Goal: Leave review/rating

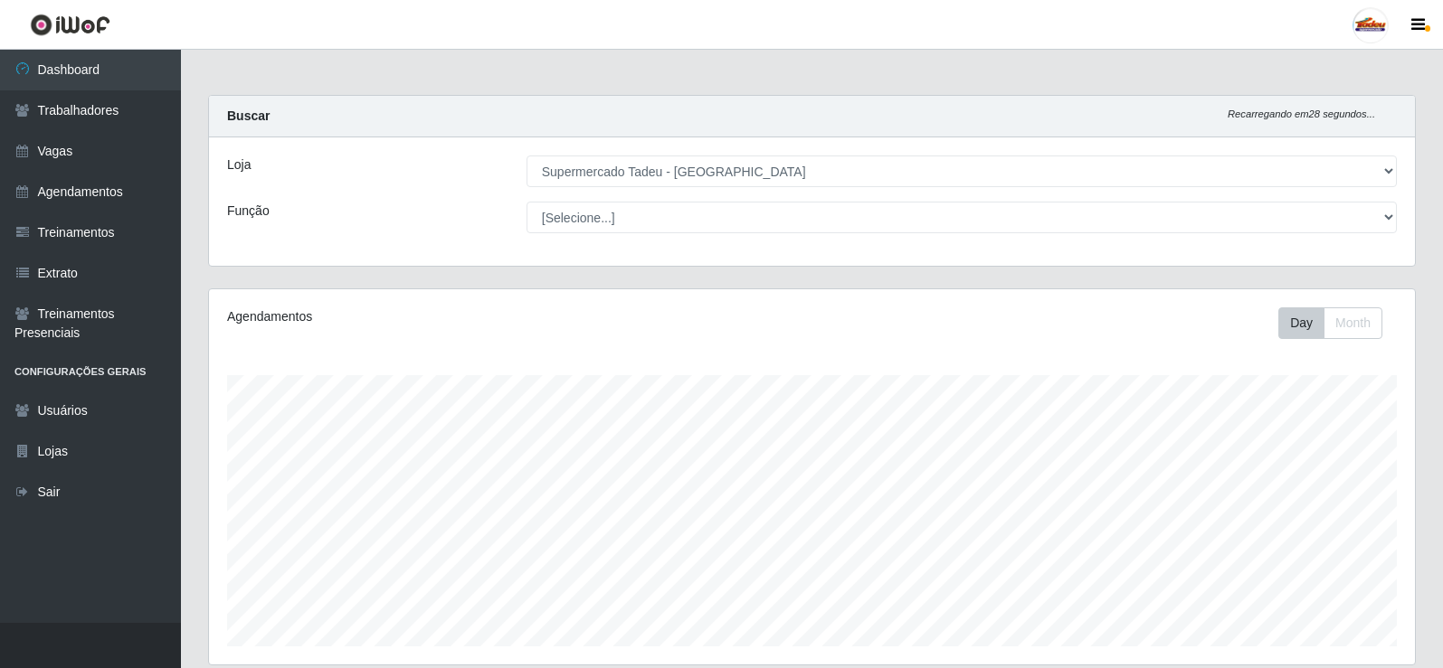
select select "195"
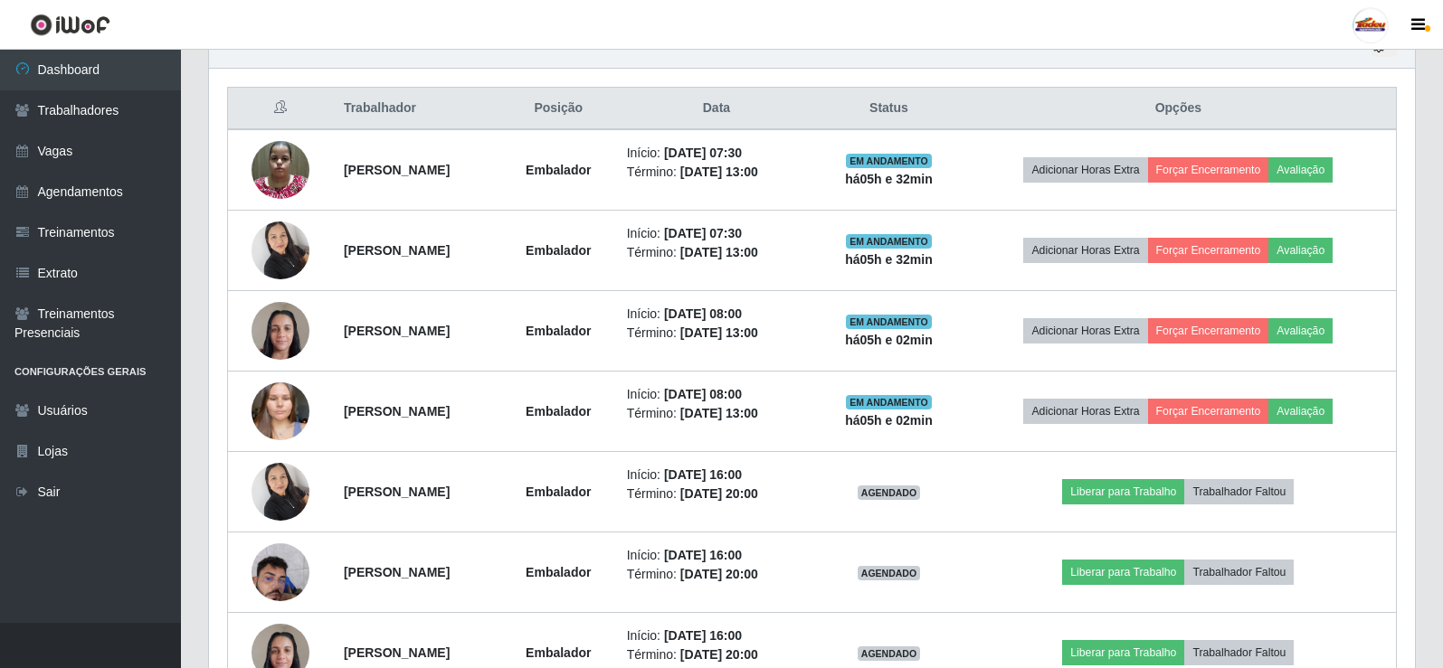
scroll to position [375, 1206]
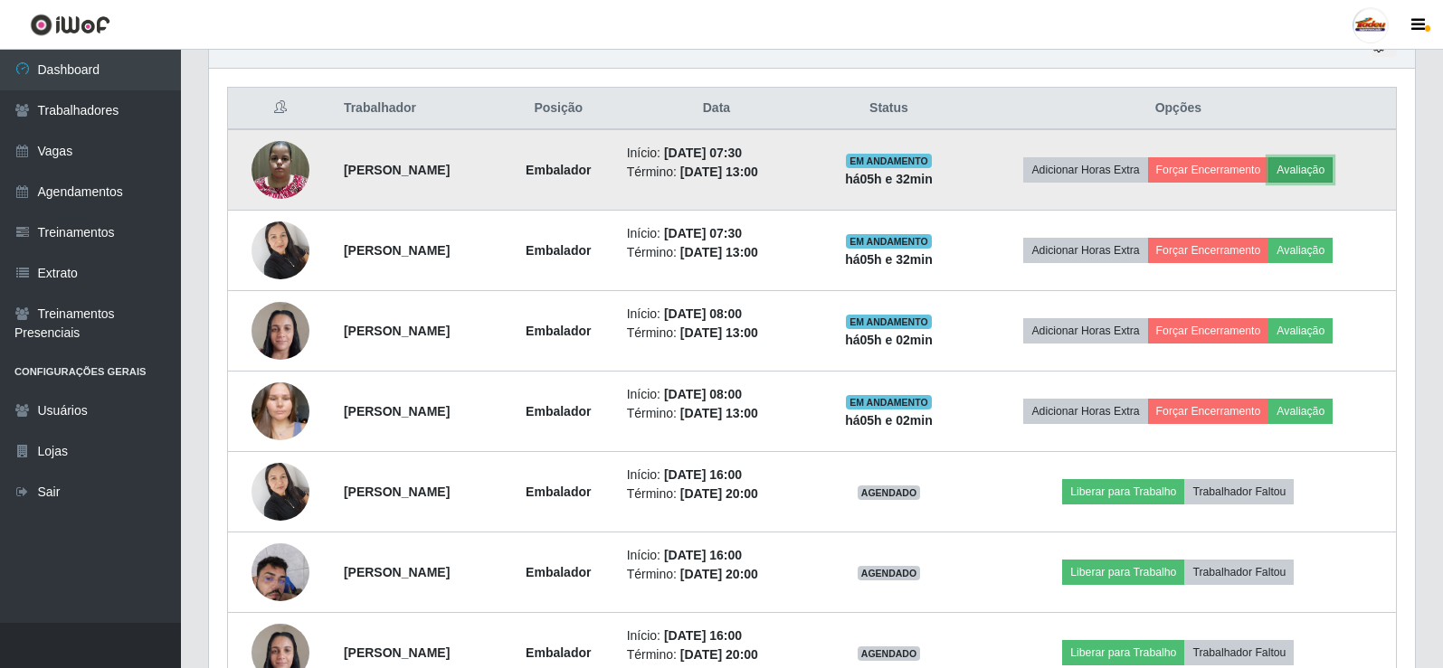
click at [1330, 166] on button "Avaliação" at bounding box center [1300, 169] width 64 height 25
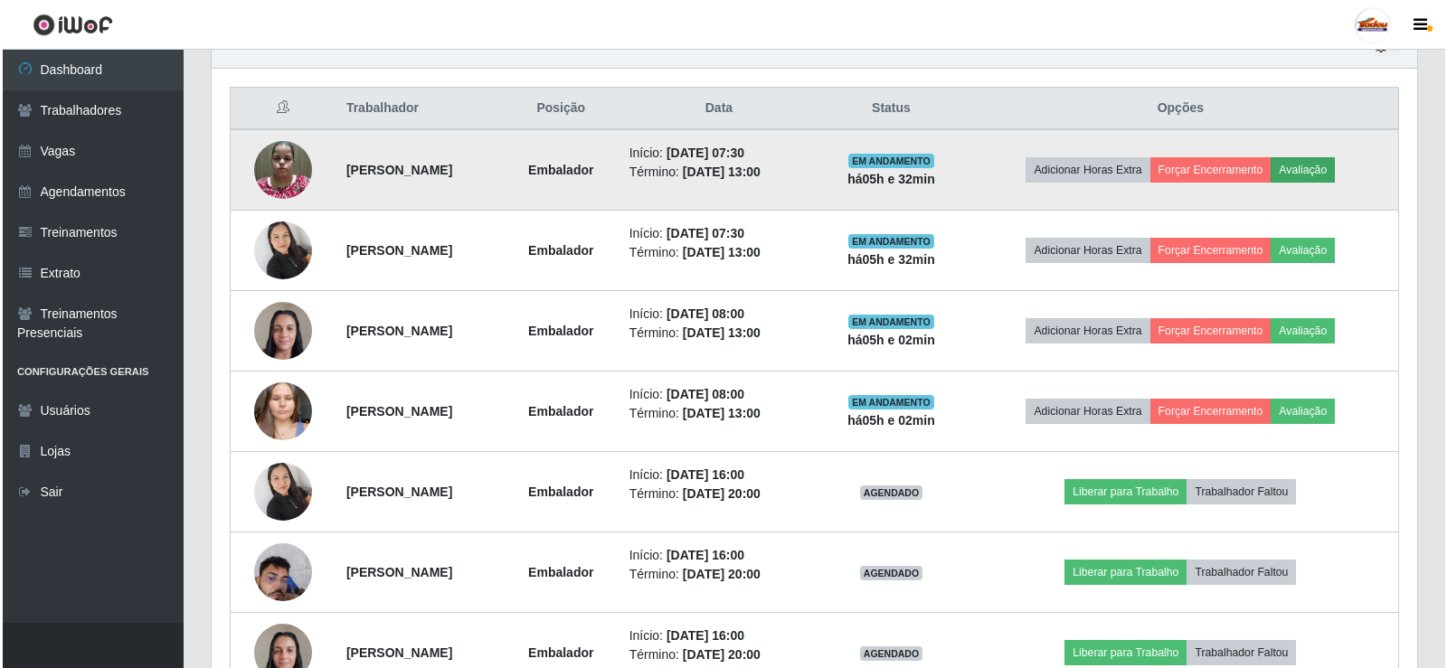
scroll to position [375, 1197]
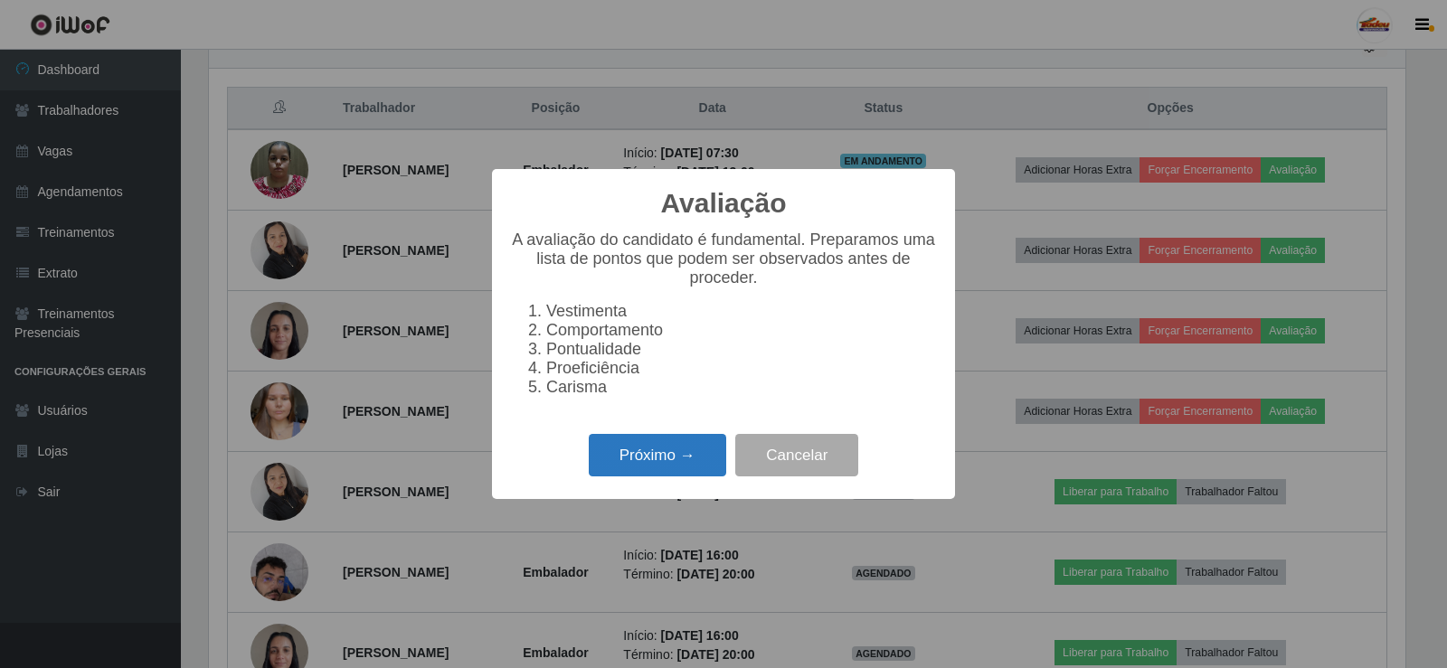
click at [675, 474] on button "Próximo →" at bounding box center [657, 455] width 137 height 43
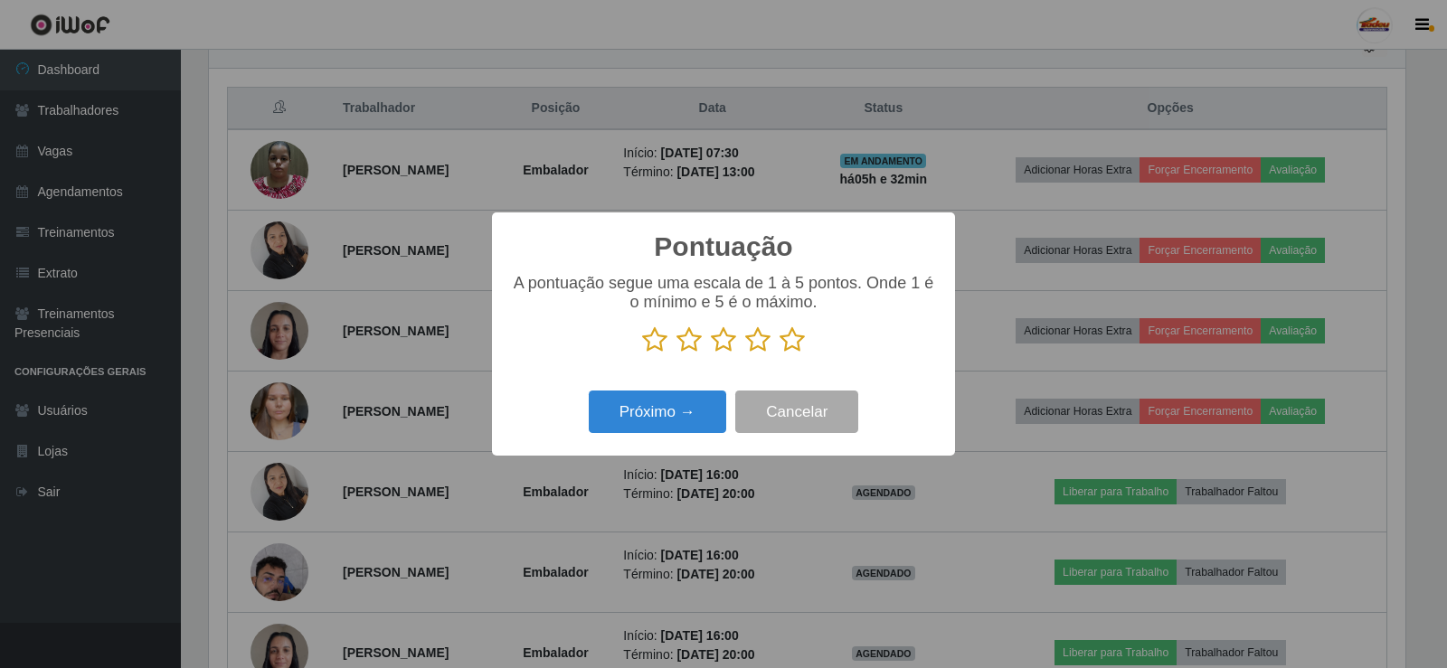
click at [796, 346] on icon at bounding box center [792, 340] width 25 height 27
click at [780, 354] on input "radio" at bounding box center [780, 354] width 0 height 0
click at [670, 402] on button "Próximo →" at bounding box center [657, 412] width 137 height 43
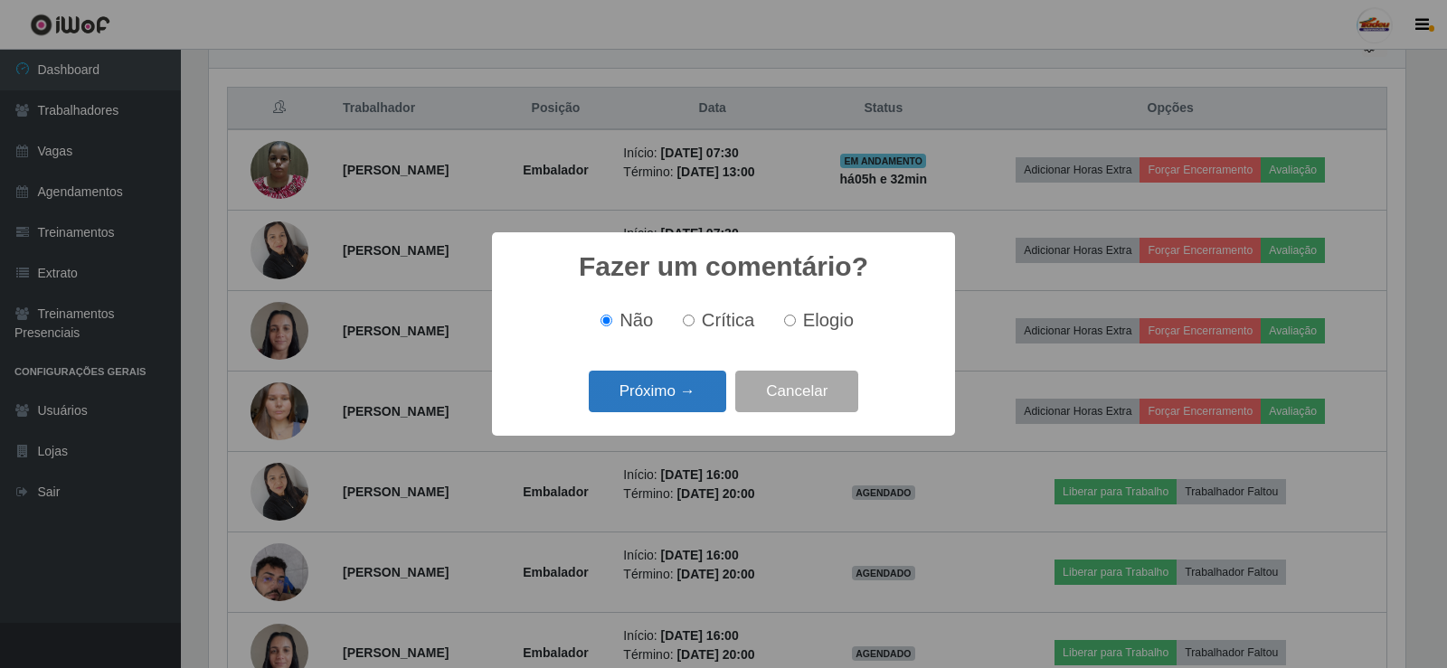
drag, startPoint x: 673, startPoint y: 394, endPoint x: 680, endPoint y: 406, distance: 13.8
click at [680, 406] on button "Próximo →" at bounding box center [657, 392] width 137 height 43
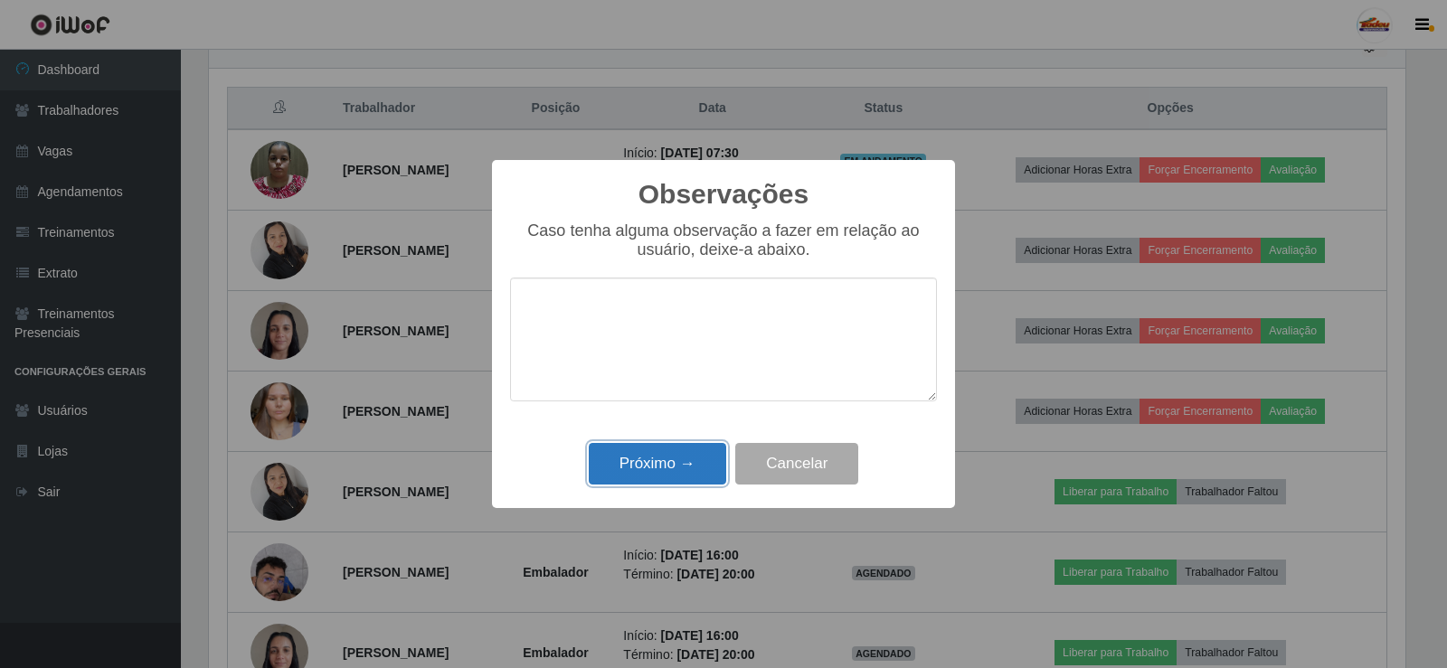
click at [676, 454] on button "Próximo →" at bounding box center [657, 464] width 137 height 43
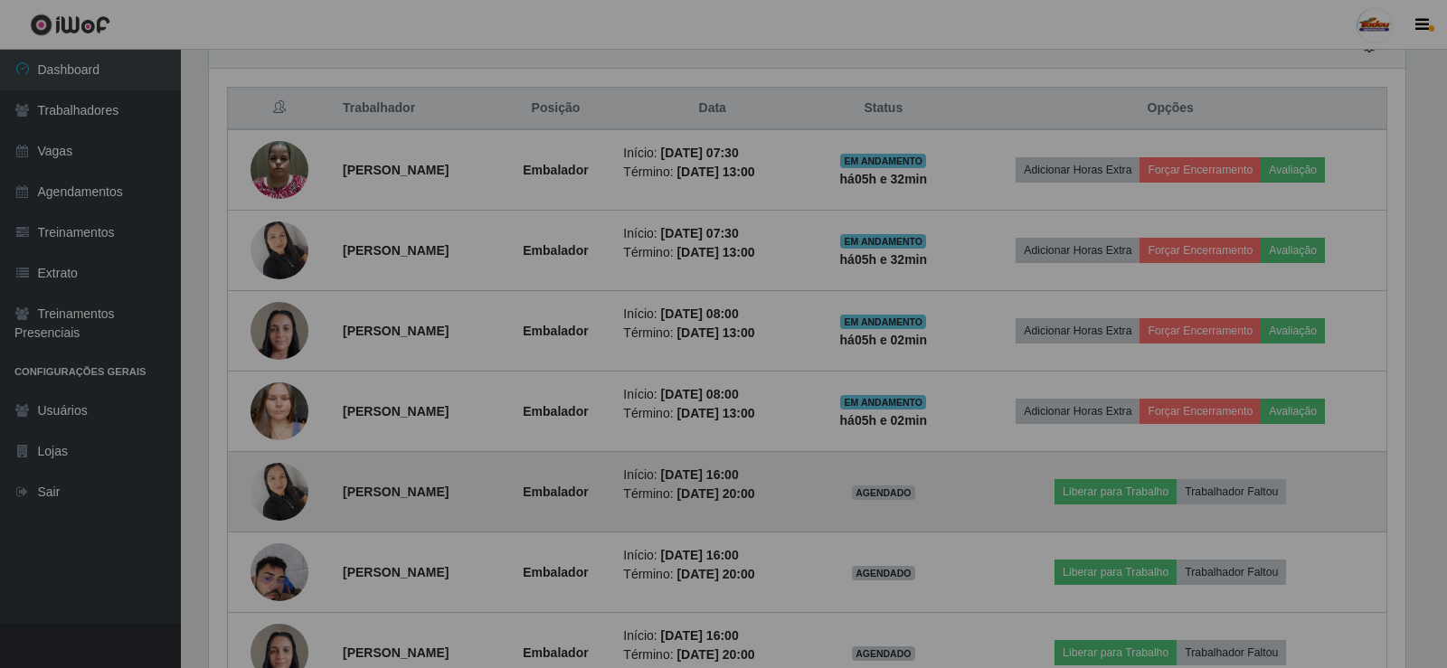
scroll to position [375, 1206]
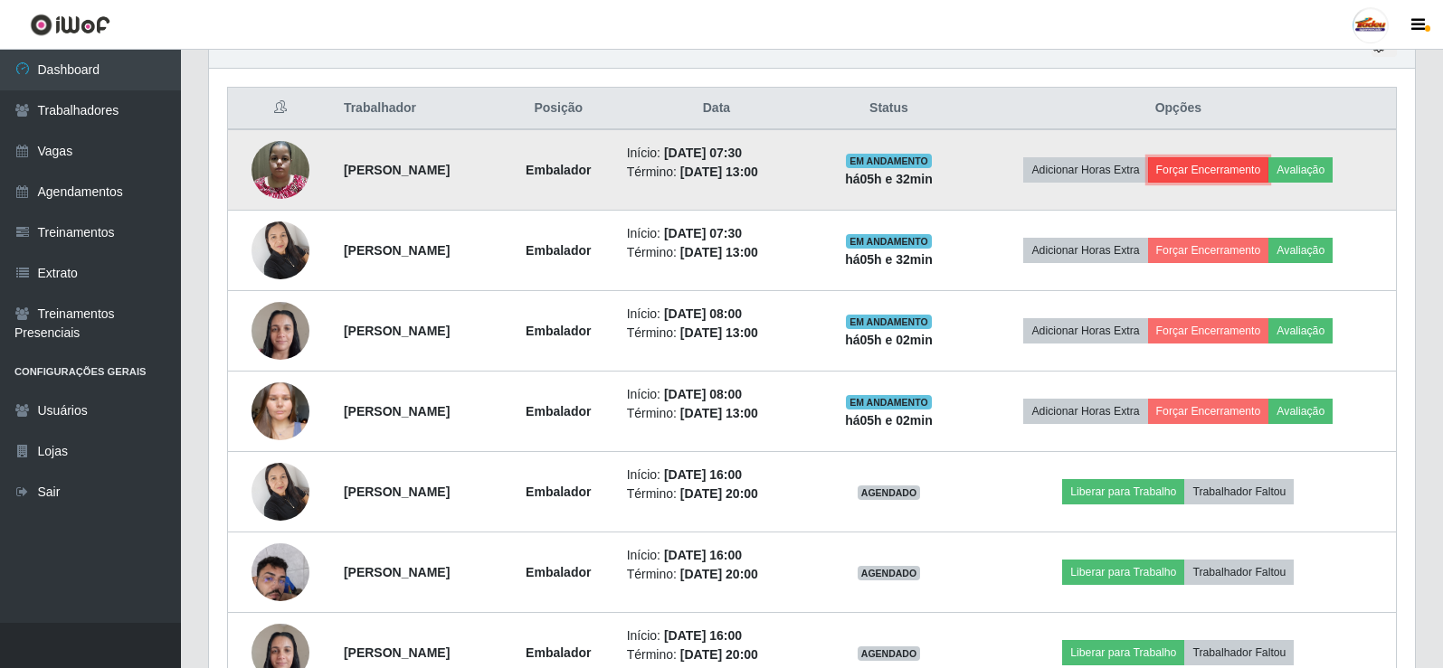
click at [1235, 176] on button "Forçar Encerramento" at bounding box center [1208, 169] width 121 height 25
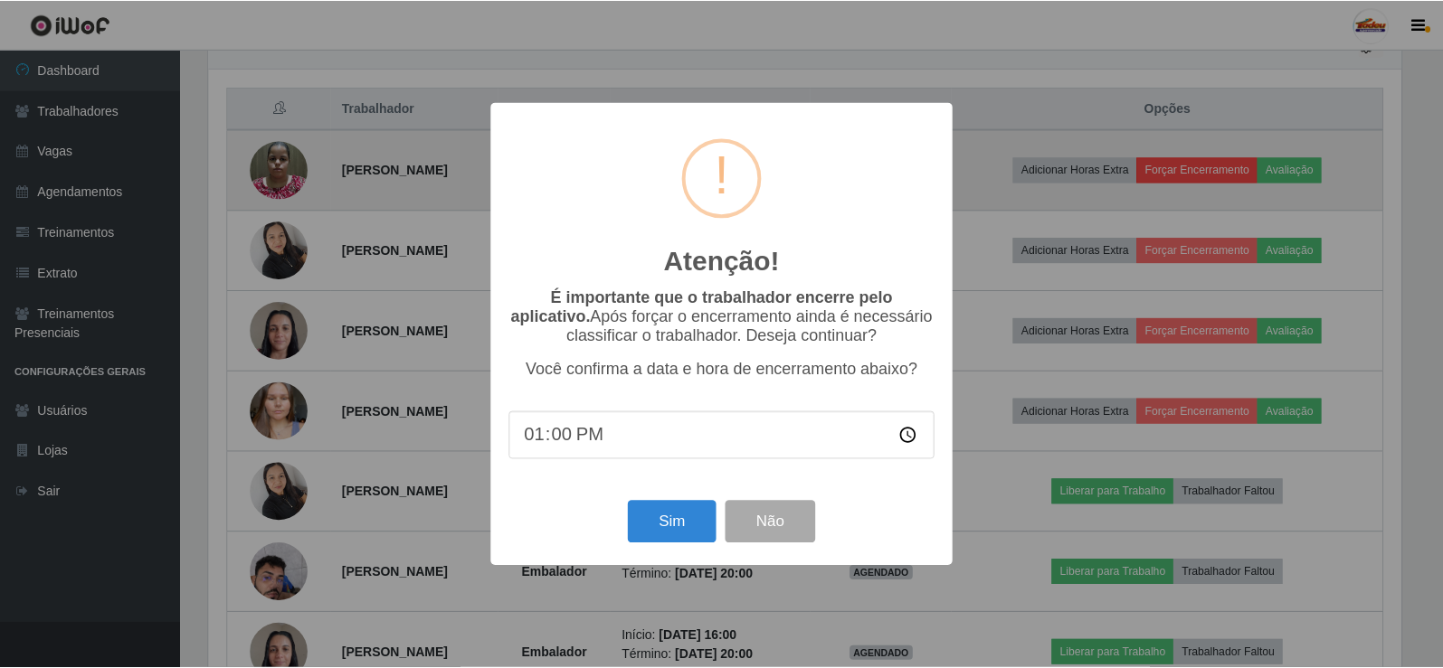
scroll to position [375, 1197]
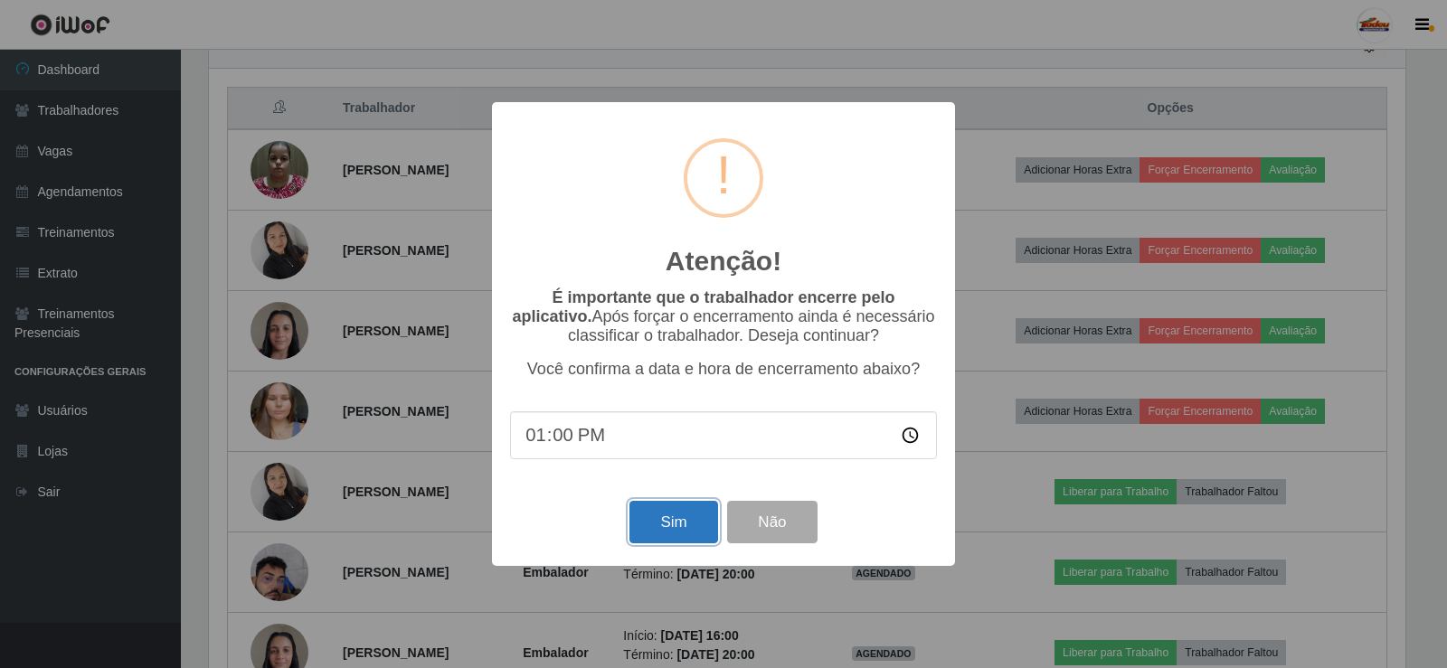
click at [668, 525] on button "Sim" at bounding box center [673, 522] width 88 height 43
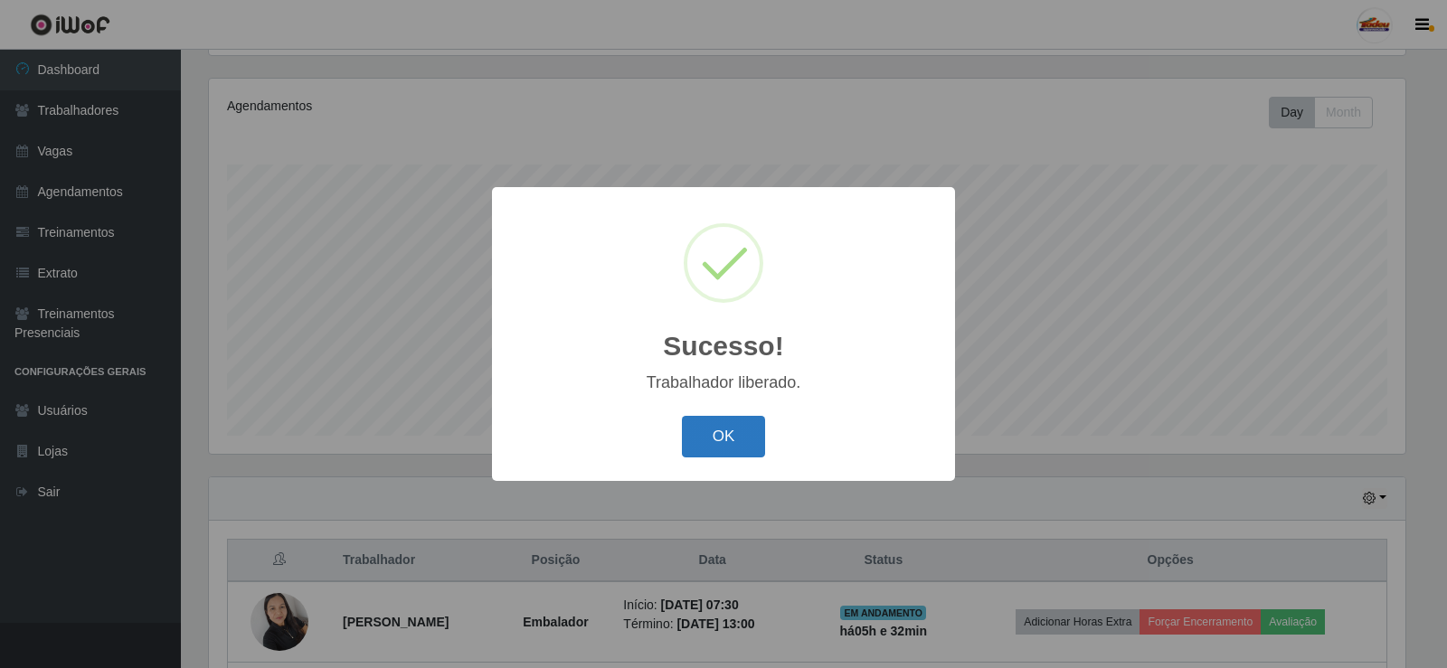
click at [696, 441] on button "OK" at bounding box center [724, 437] width 84 height 43
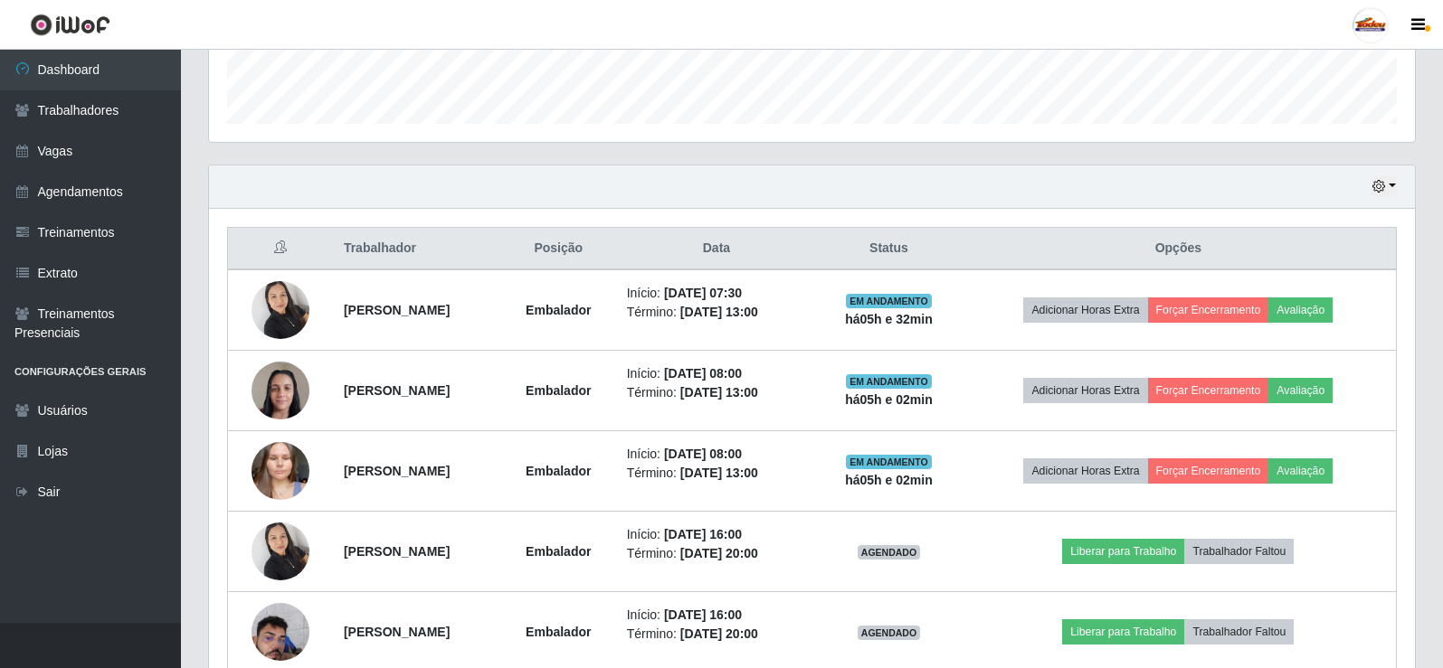
scroll to position [573, 0]
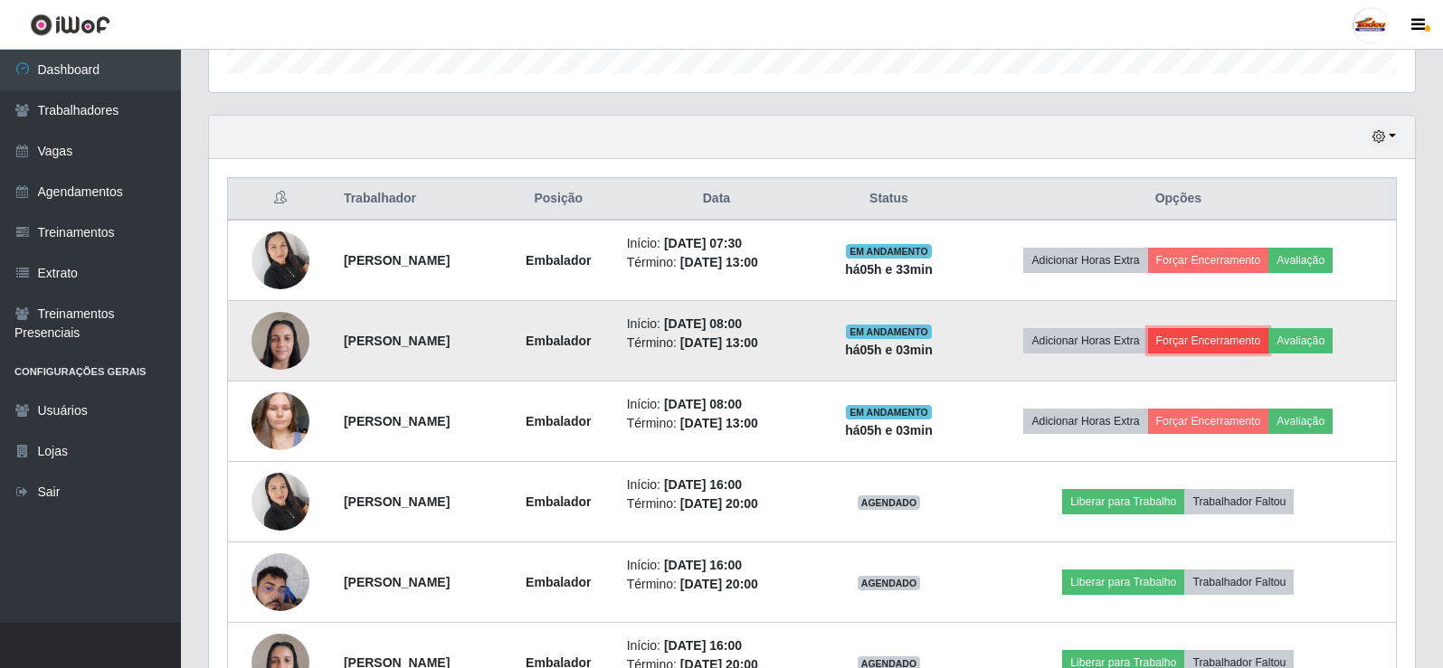
click at [1219, 336] on button "Forçar Encerramento" at bounding box center [1208, 340] width 121 height 25
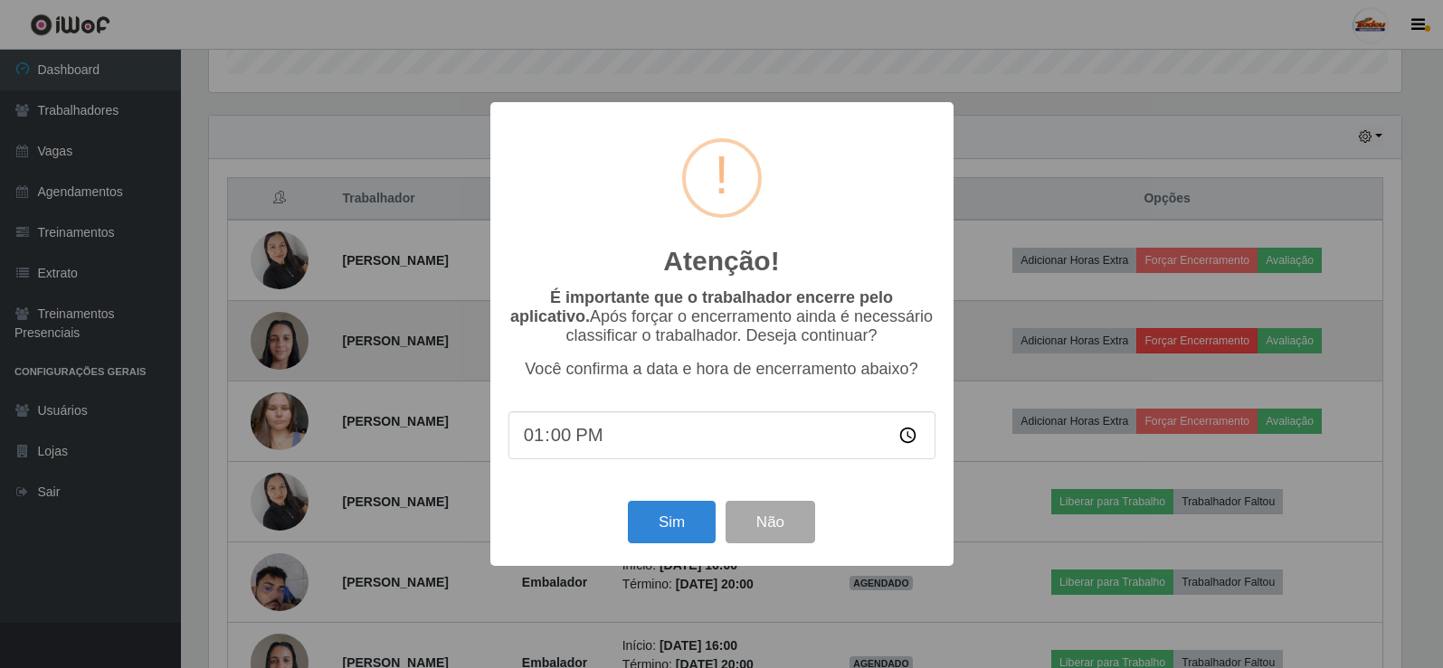
scroll to position [375, 1197]
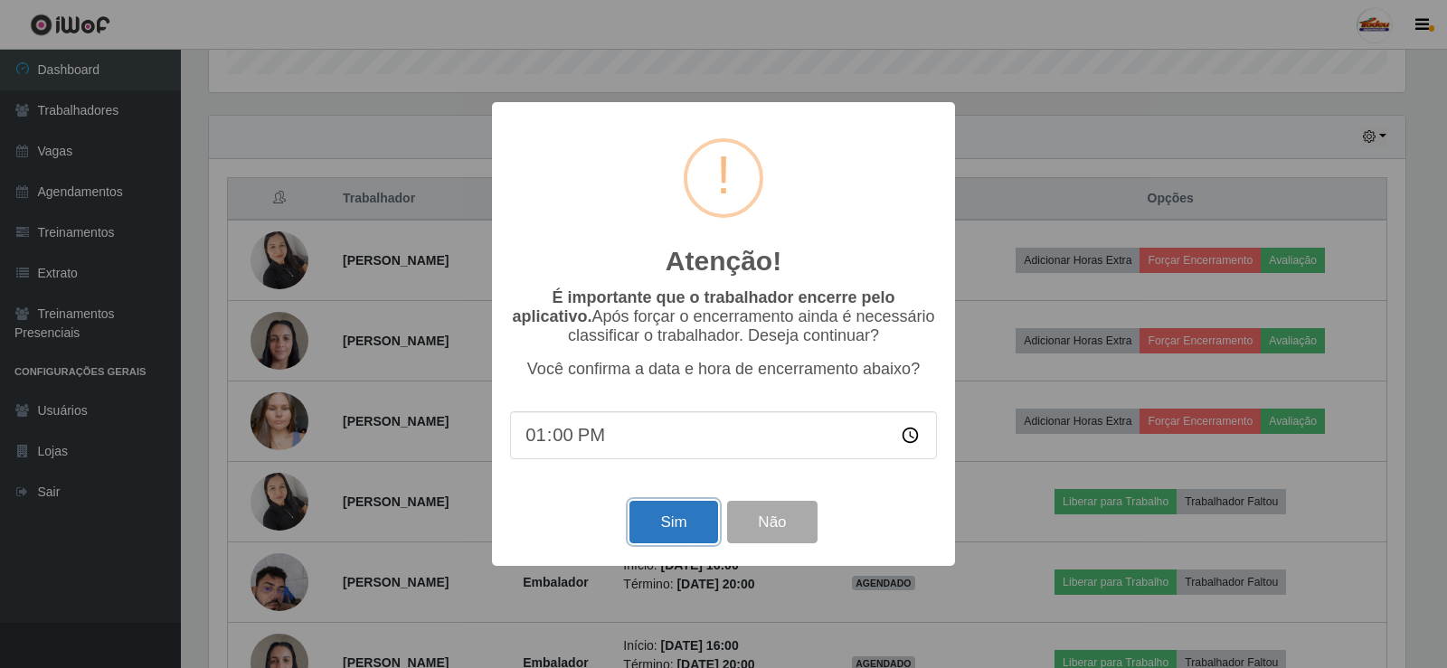
click at [657, 526] on button "Sim" at bounding box center [673, 522] width 88 height 43
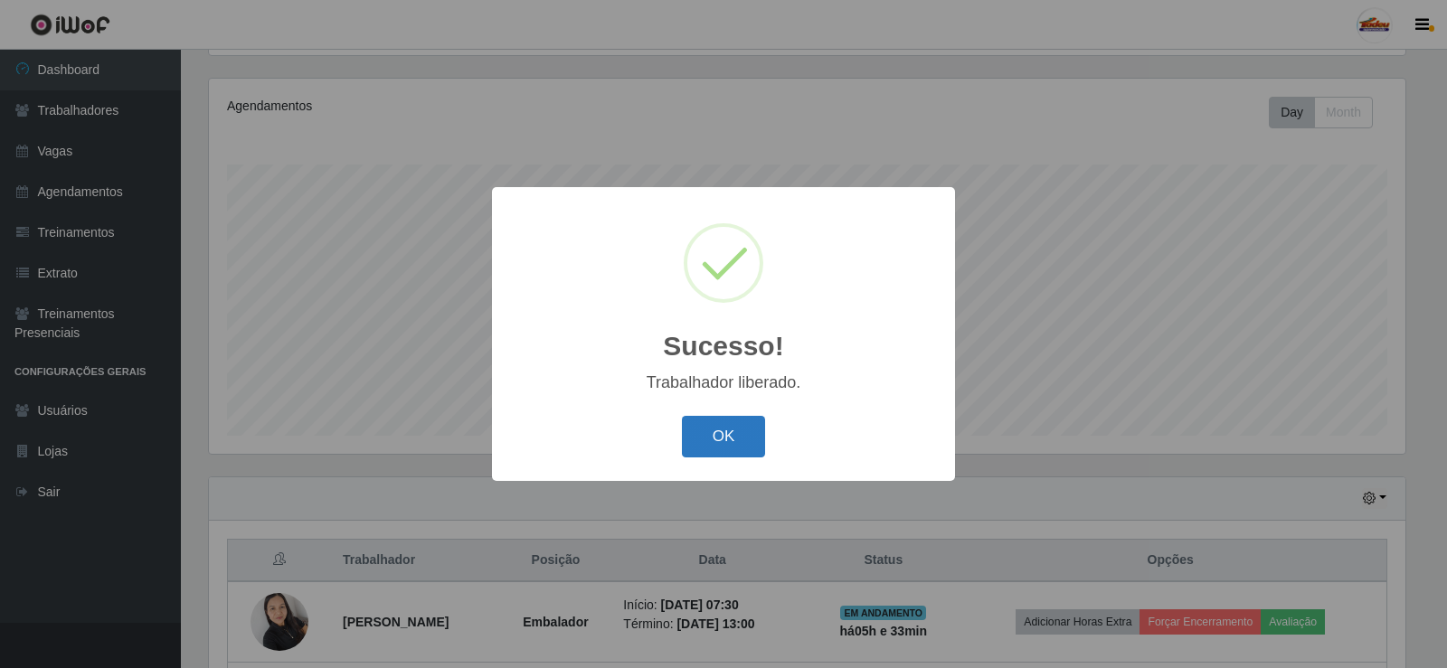
click at [720, 450] on button "OK" at bounding box center [724, 437] width 84 height 43
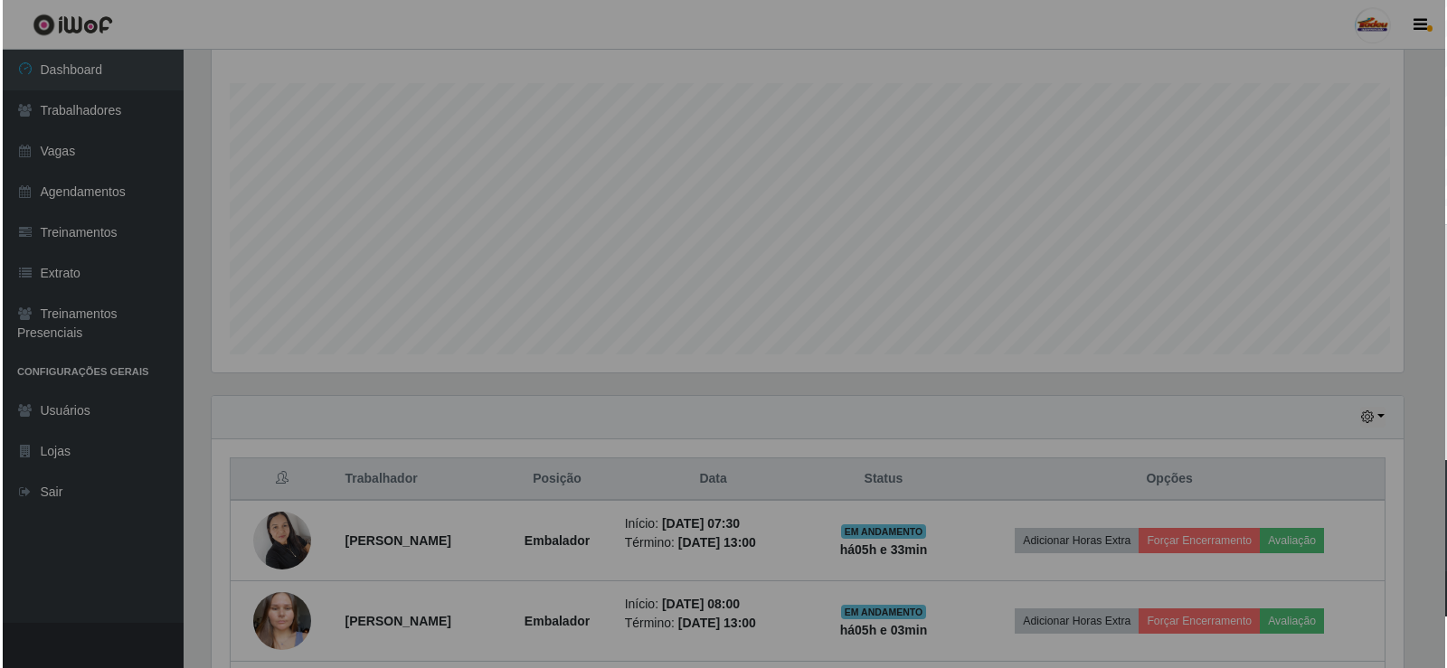
scroll to position [573, 0]
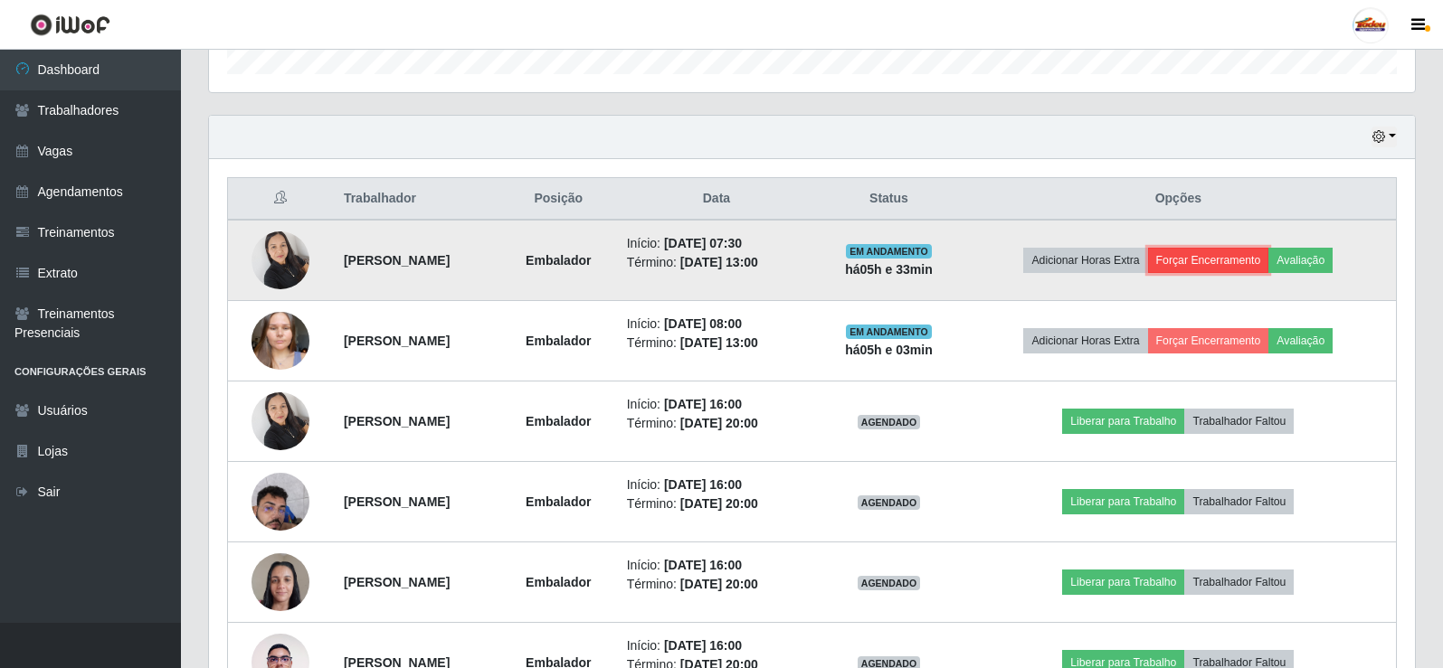
click at [1219, 252] on button "Forçar Encerramento" at bounding box center [1208, 260] width 121 height 25
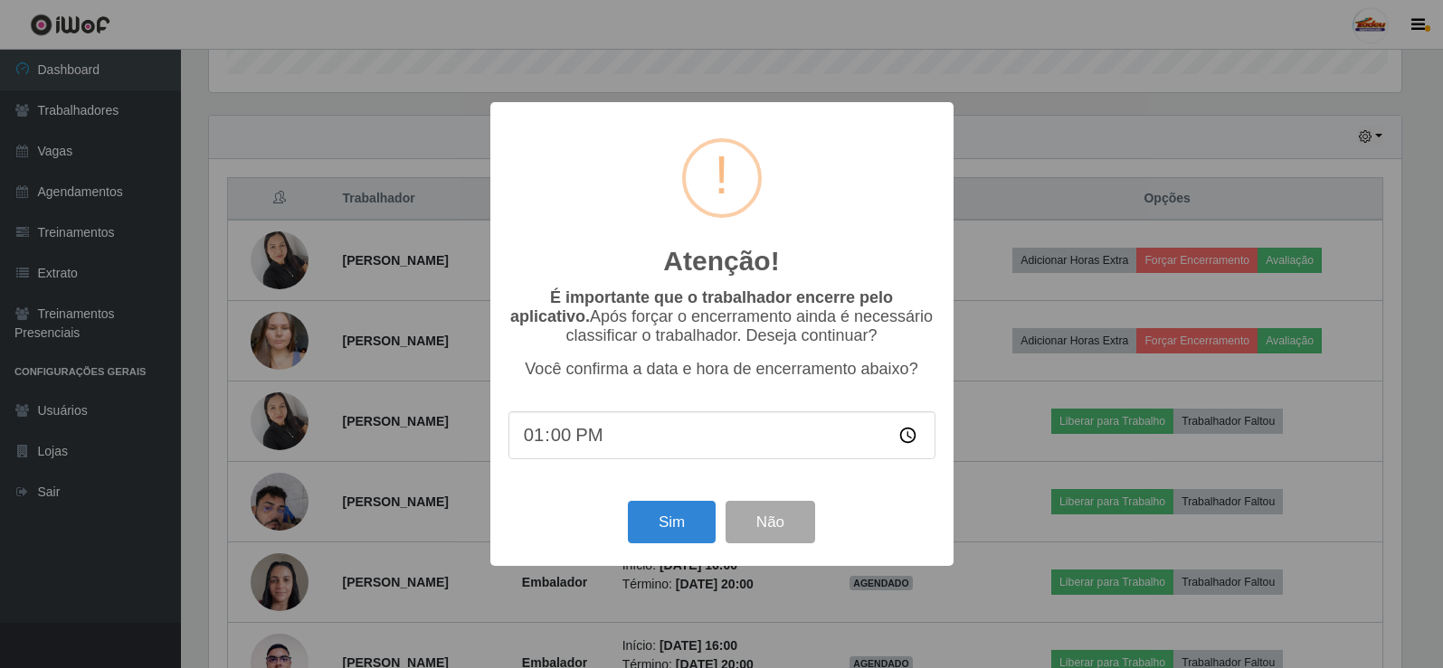
scroll to position [375, 1197]
click at [656, 521] on button "Sim" at bounding box center [673, 522] width 88 height 43
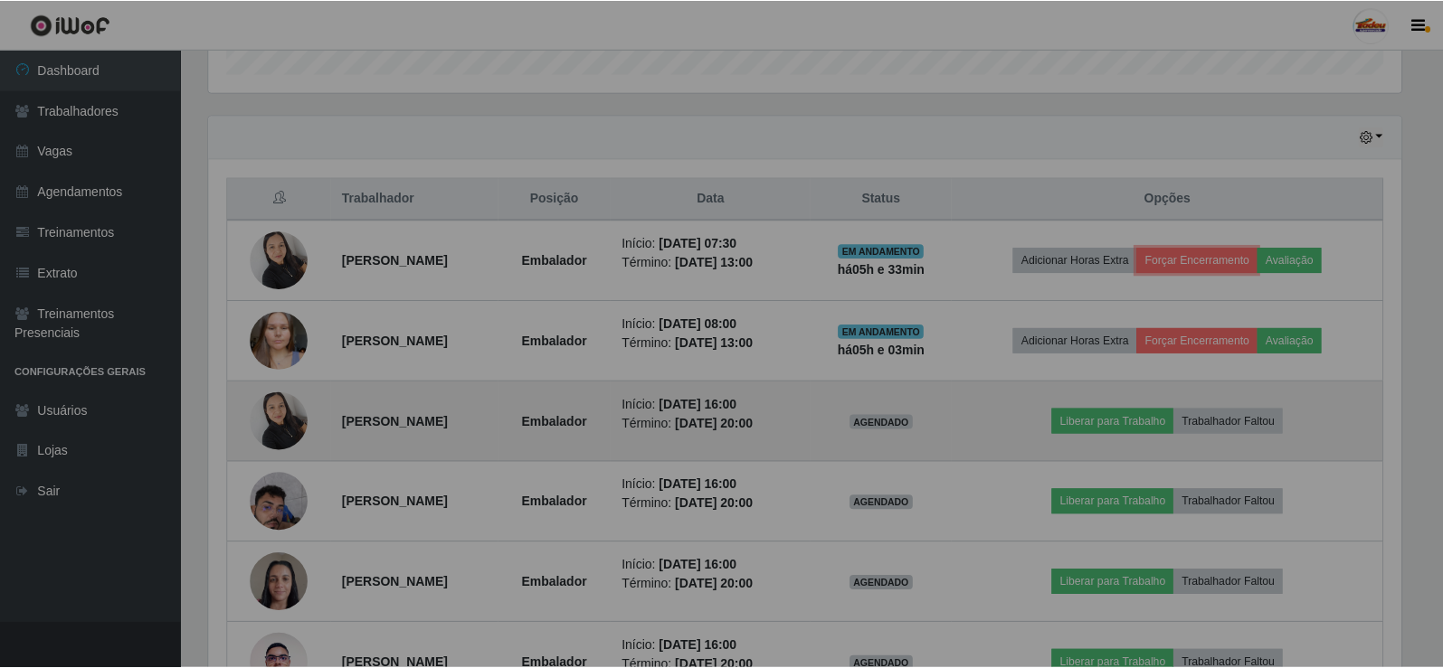
scroll to position [0, 0]
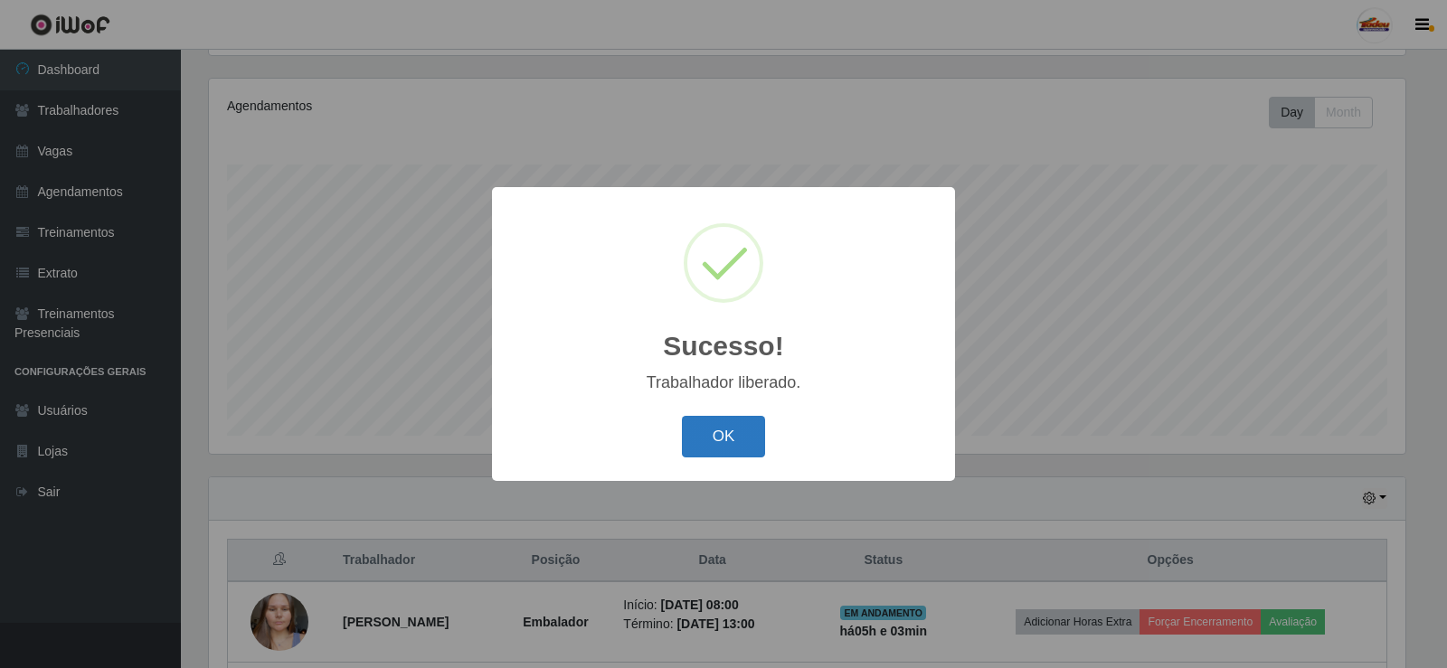
click at [733, 438] on button "OK" at bounding box center [724, 437] width 84 height 43
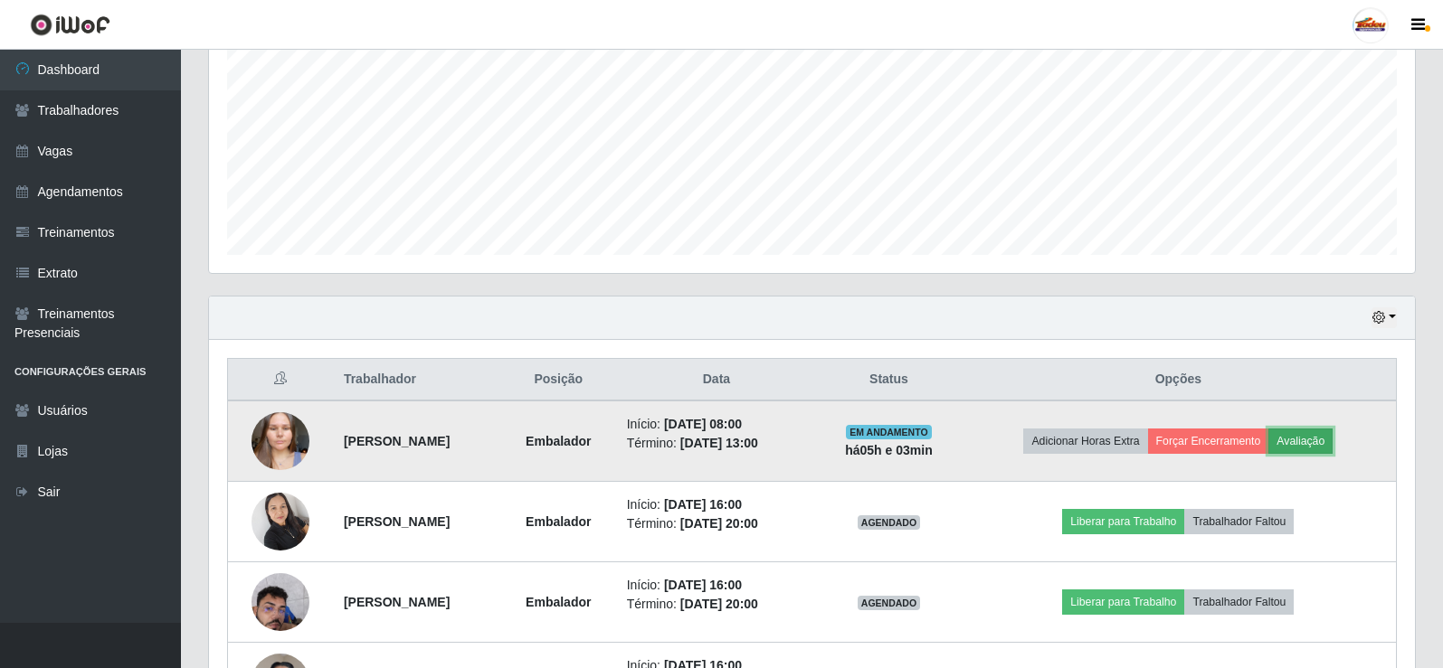
click at [1299, 432] on button "Avaliação" at bounding box center [1300, 441] width 64 height 25
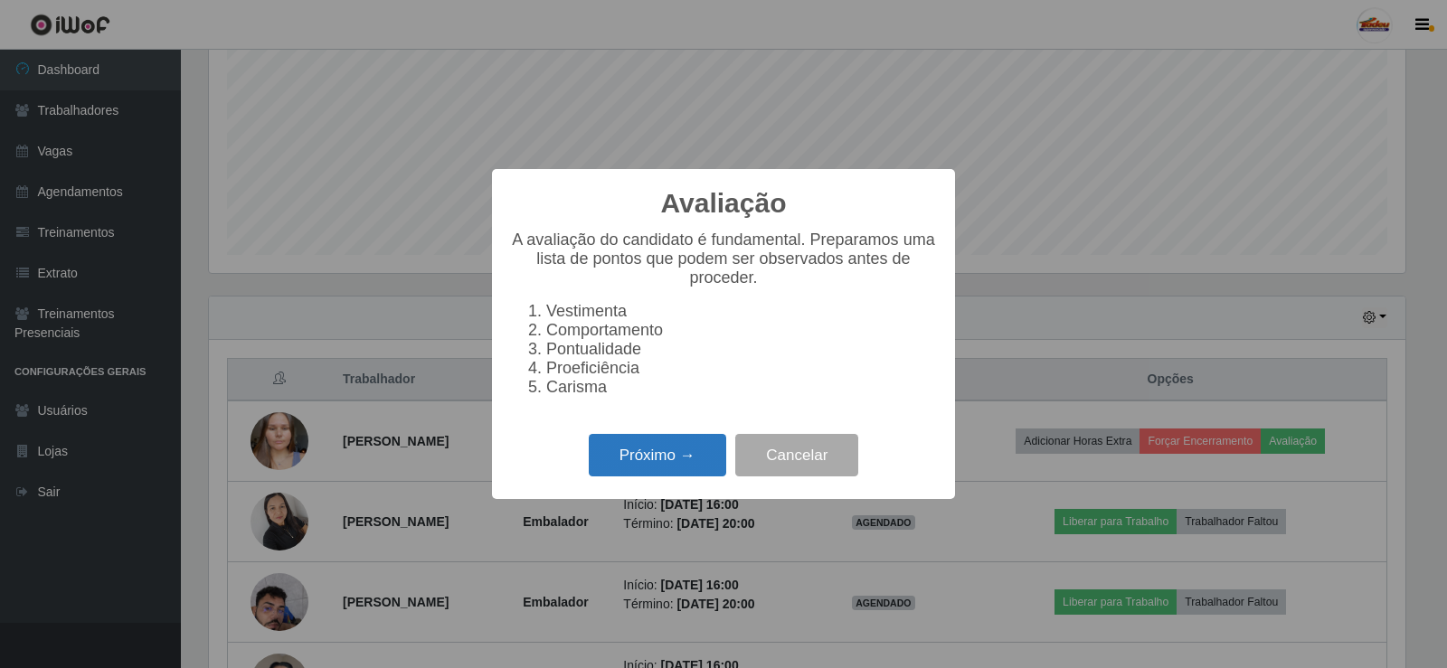
click at [662, 459] on button "Próximo →" at bounding box center [657, 455] width 137 height 43
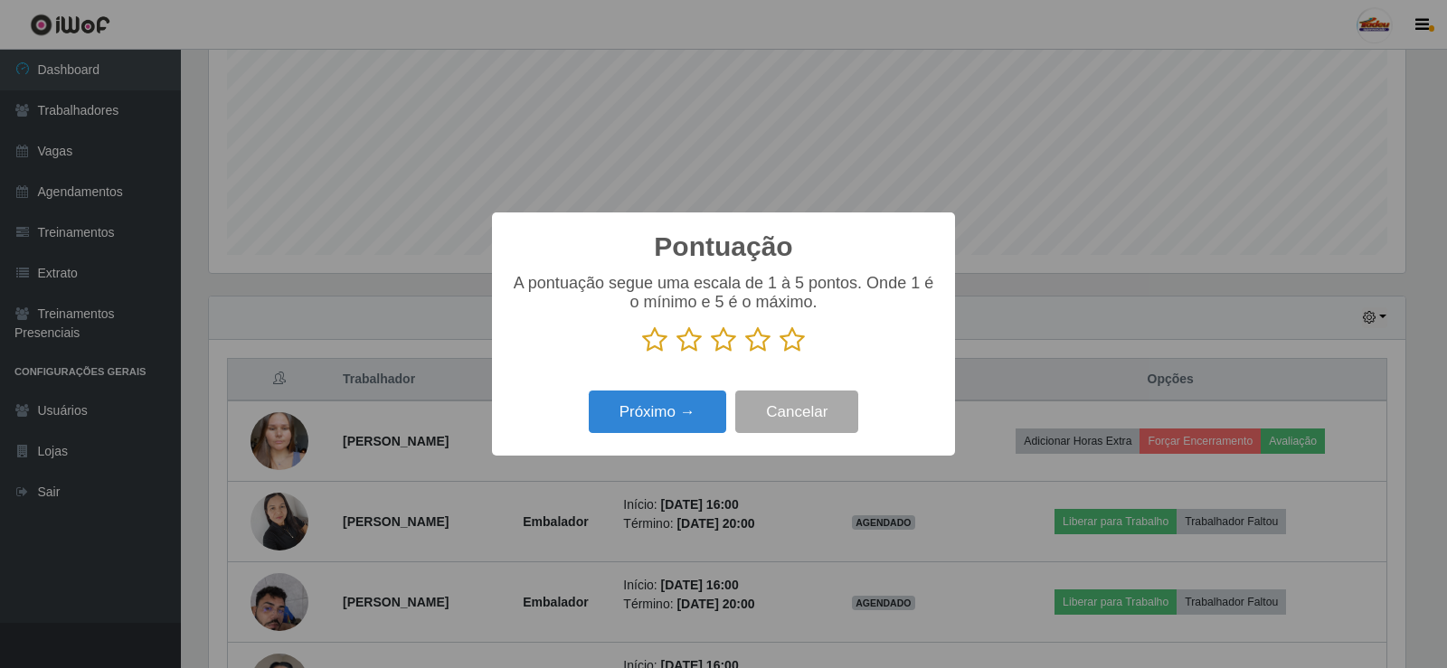
drag, startPoint x: 797, startPoint y: 349, endPoint x: 776, endPoint y: 347, distance: 20.9
click at [792, 347] on icon at bounding box center [792, 340] width 25 height 27
click at [780, 354] on input "radio" at bounding box center [780, 354] width 0 height 0
click at [647, 414] on button "Próximo →" at bounding box center [657, 412] width 137 height 43
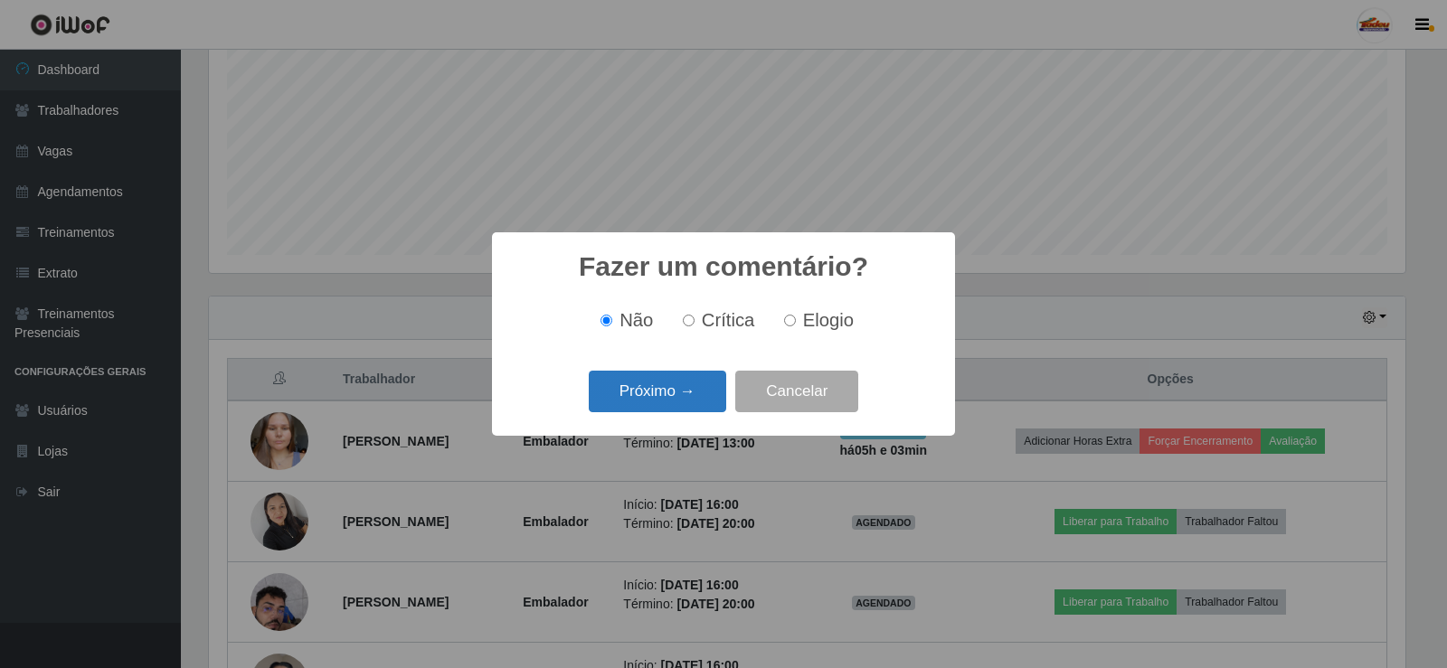
click at [647, 391] on button "Próximo →" at bounding box center [657, 392] width 137 height 43
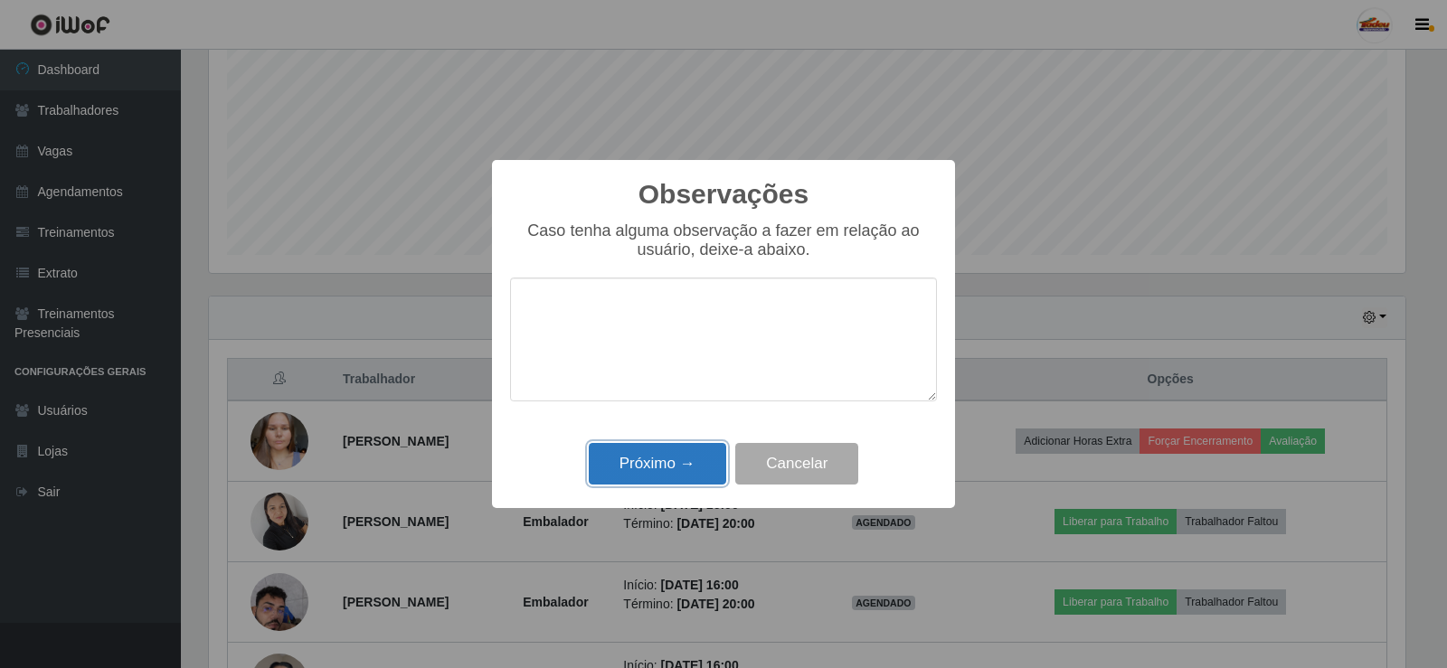
click at [651, 450] on button "Próximo →" at bounding box center [657, 464] width 137 height 43
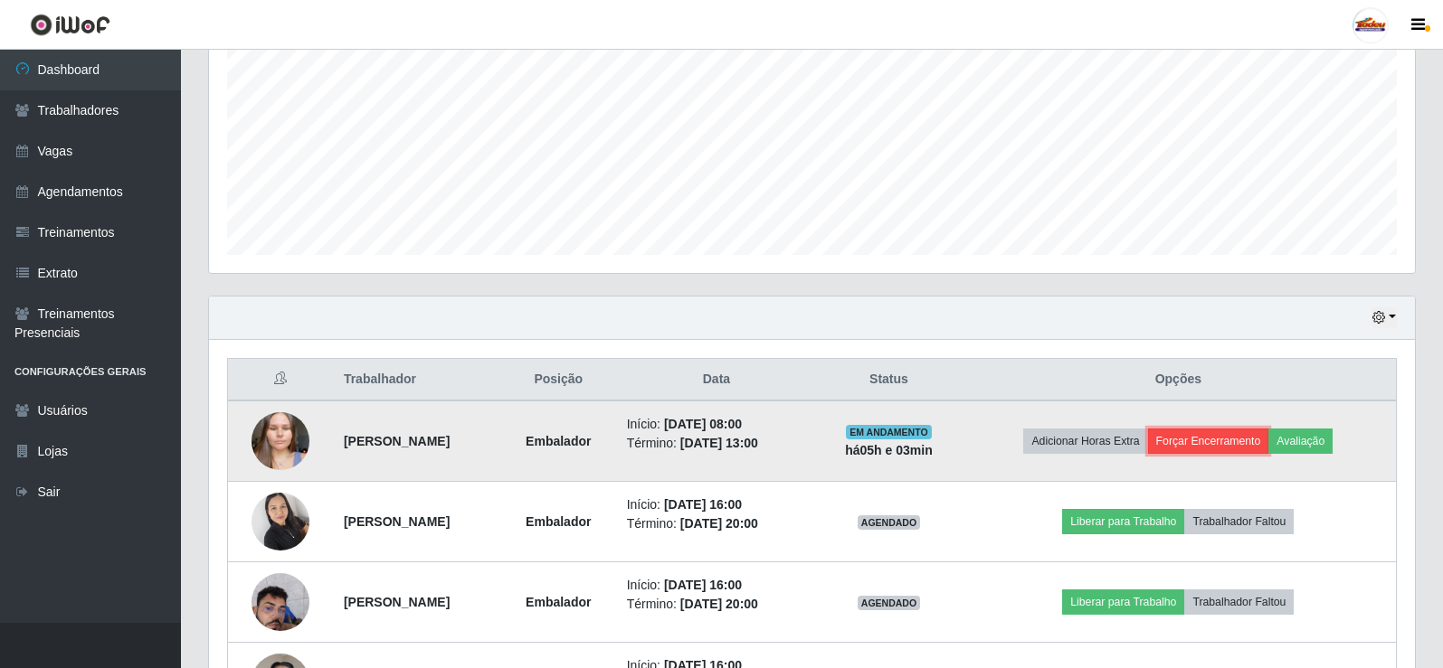
click at [1208, 450] on button "Forçar Encerramento" at bounding box center [1208, 441] width 121 height 25
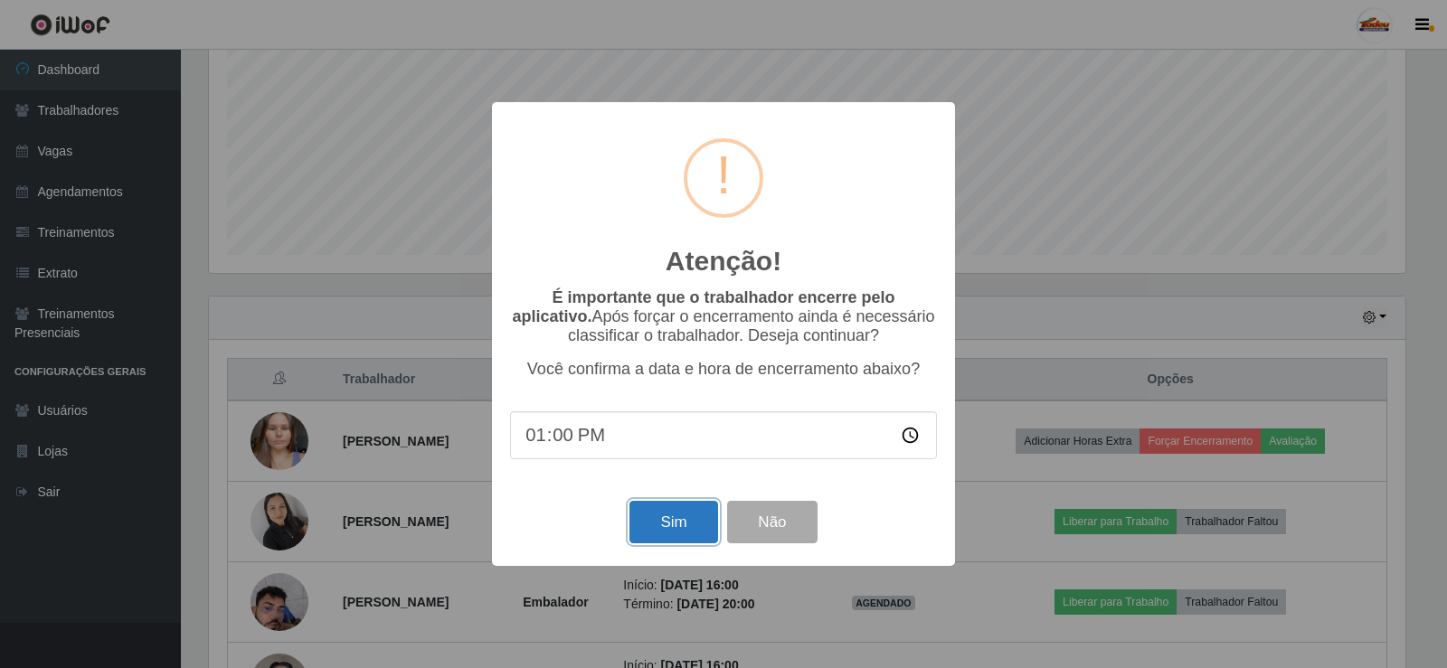
click at [663, 538] on button "Sim" at bounding box center [673, 522] width 88 height 43
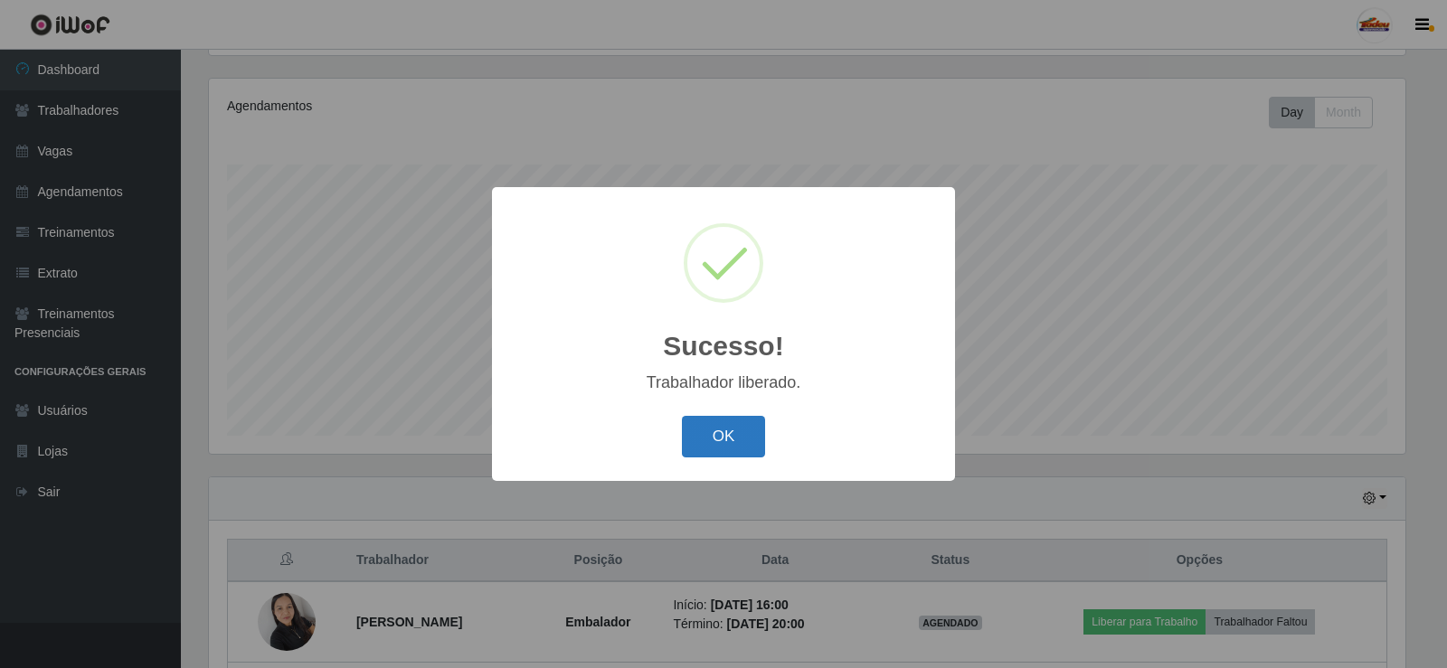
click at [734, 422] on button "OK" at bounding box center [724, 437] width 84 height 43
